Goal: Find contact information: Find contact information

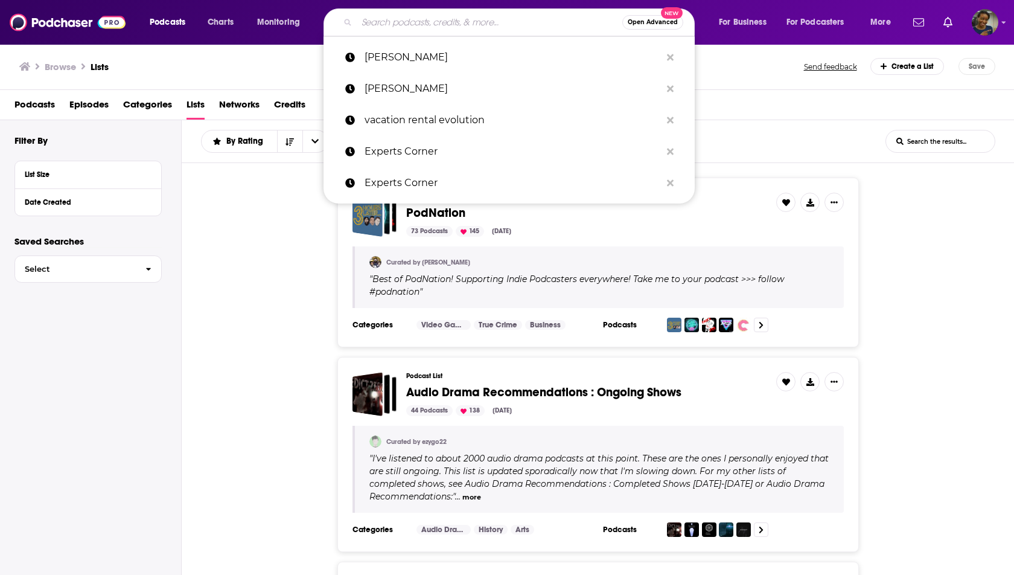
click at [384, 13] on input "Search podcasts, credits, & more..." at bounding box center [490, 22] width 266 height 19
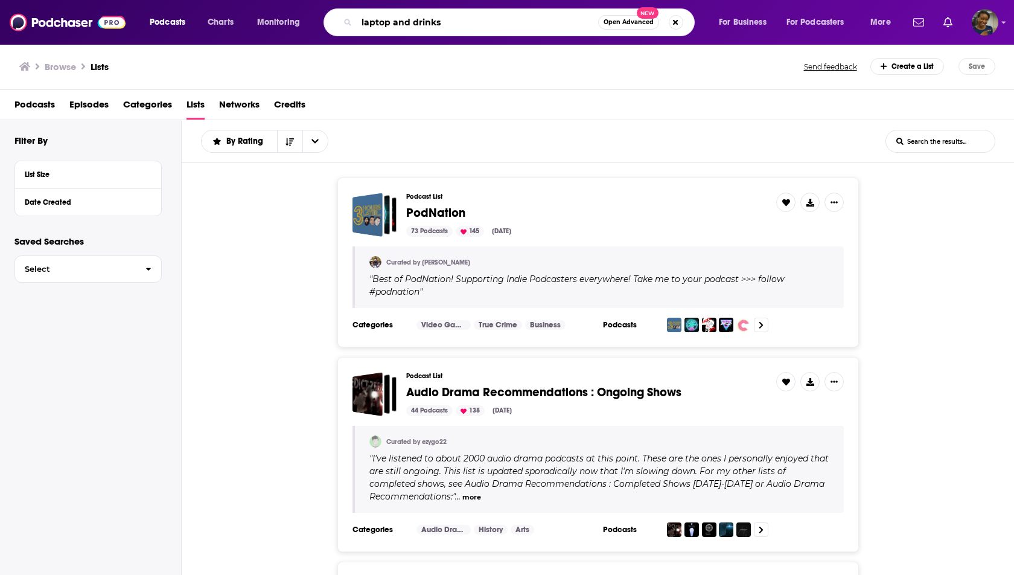
type input "laptop and drinks"
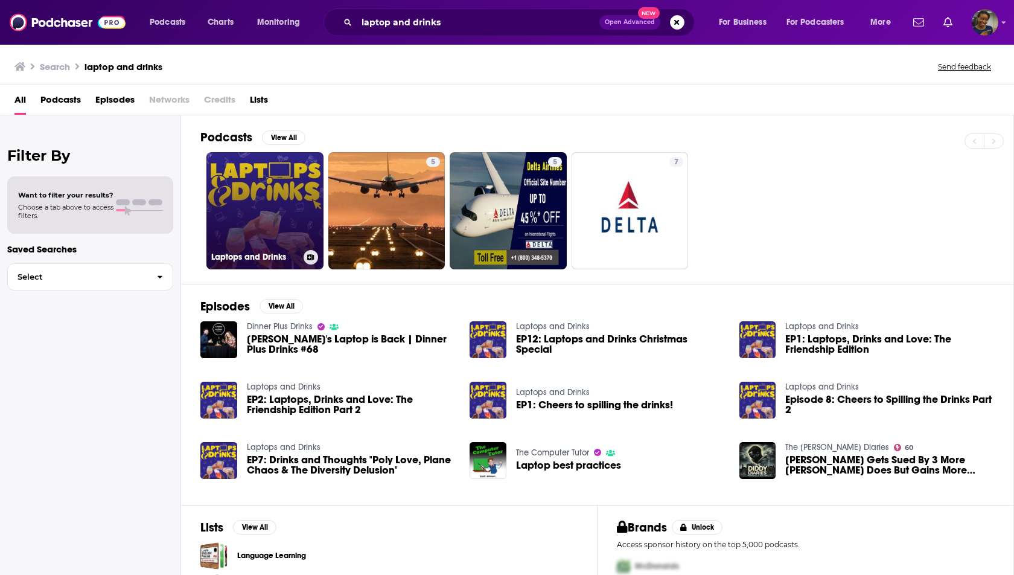
click at [287, 206] on link "Laptops and Drinks" at bounding box center [264, 210] width 117 height 117
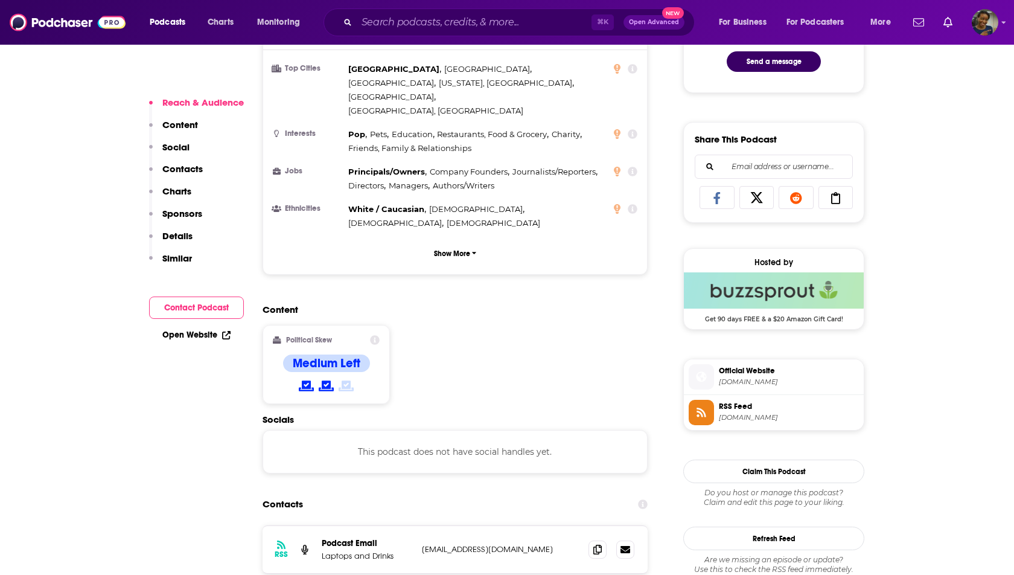
scroll to position [705, 0]
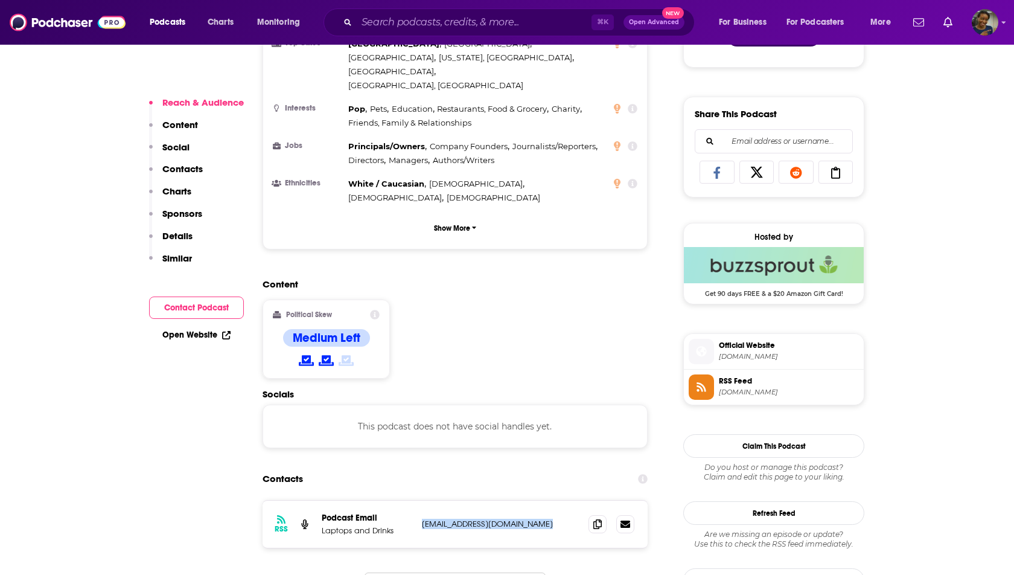
drag, startPoint x: 552, startPoint y: 473, endPoint x: 422, endPoint y: 460, distance: 130.5
click at [422, 500] on div "RSS Podcast Email Laptops and Drinks [EMAIL_ADDRESS][DOMAIN_NAME] [EMAIL_ADDRES…" at bounding box center [455, 523] width 385 height 47
copy p "[EMAIL_ADDRESS][DOMAIN_NAME]"
